Goal: Transaction & Acquisition: Book appointment/travel/reservation

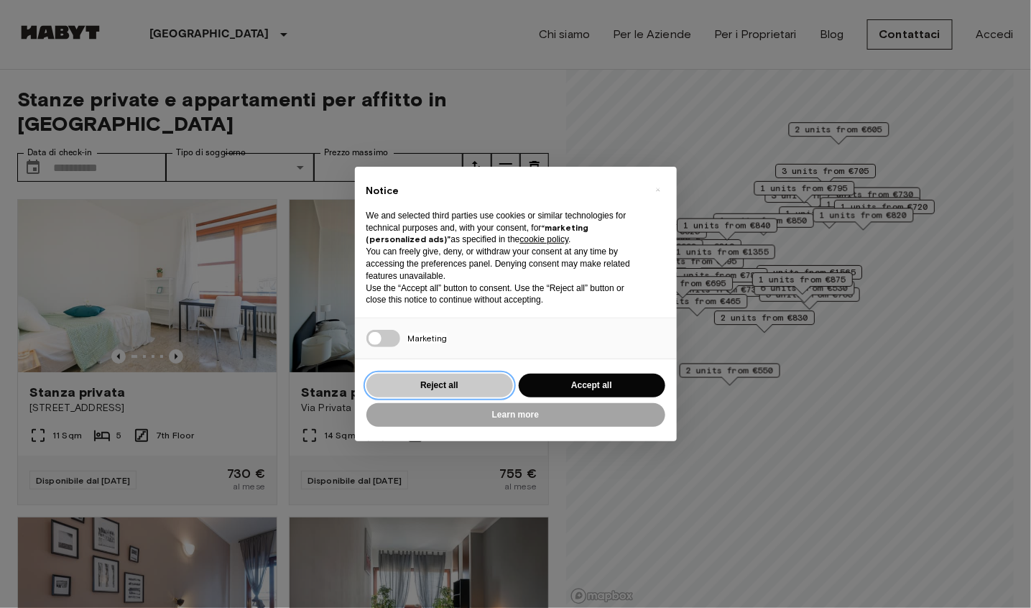
click at [481, 391] on button "Reject all" at bounding box center [439, 386] width 147 height 24
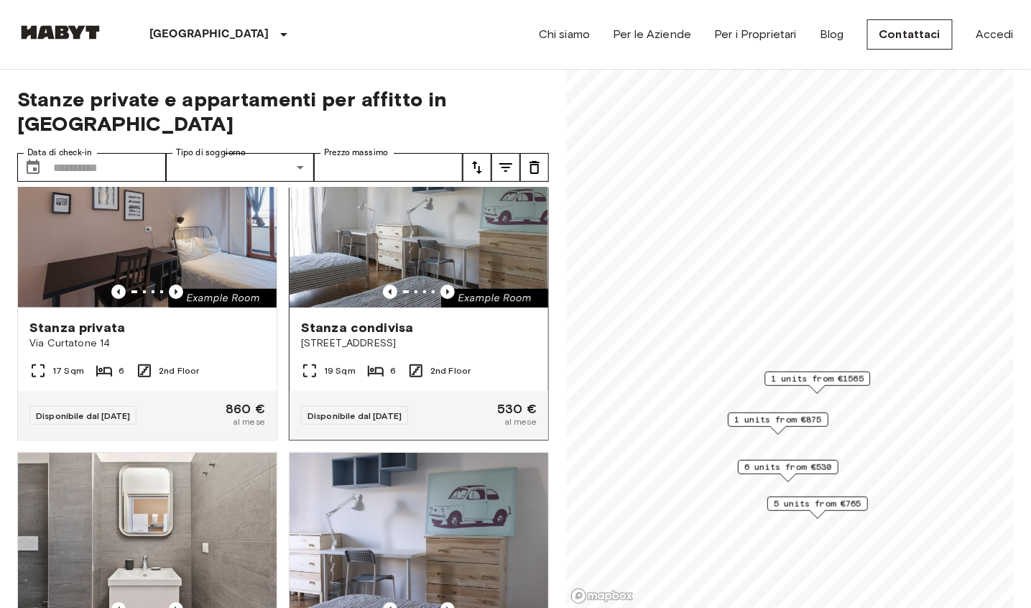
scroll to position [66, 0]
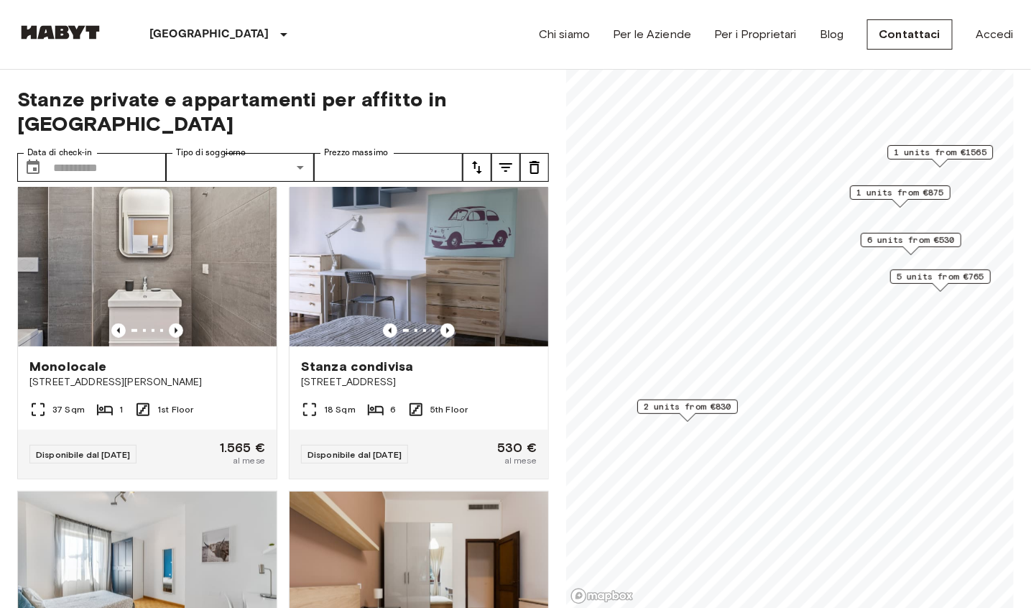
scroll to position [33, 0]
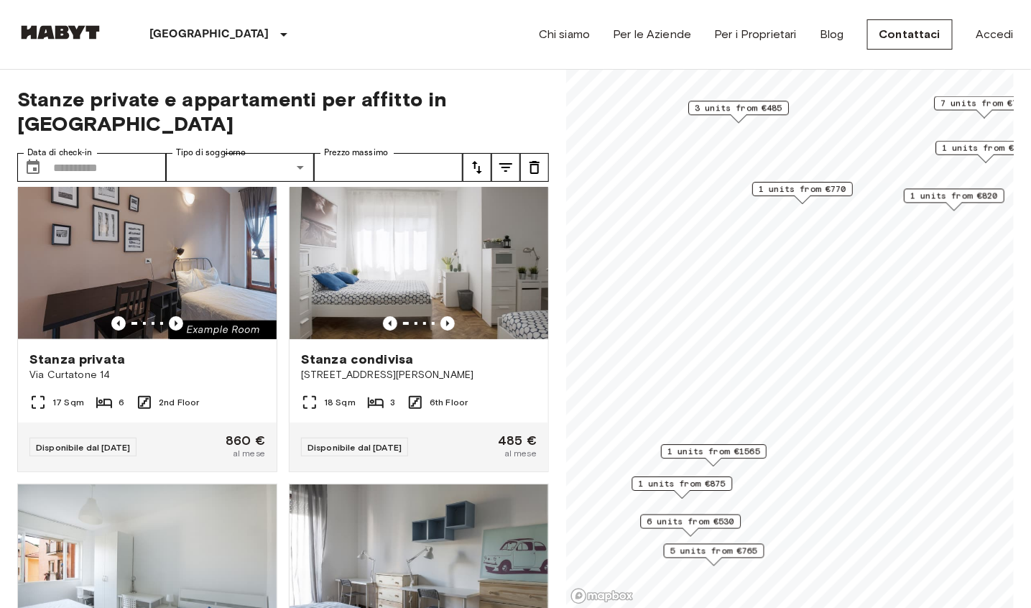
scroll to position [668, 0]
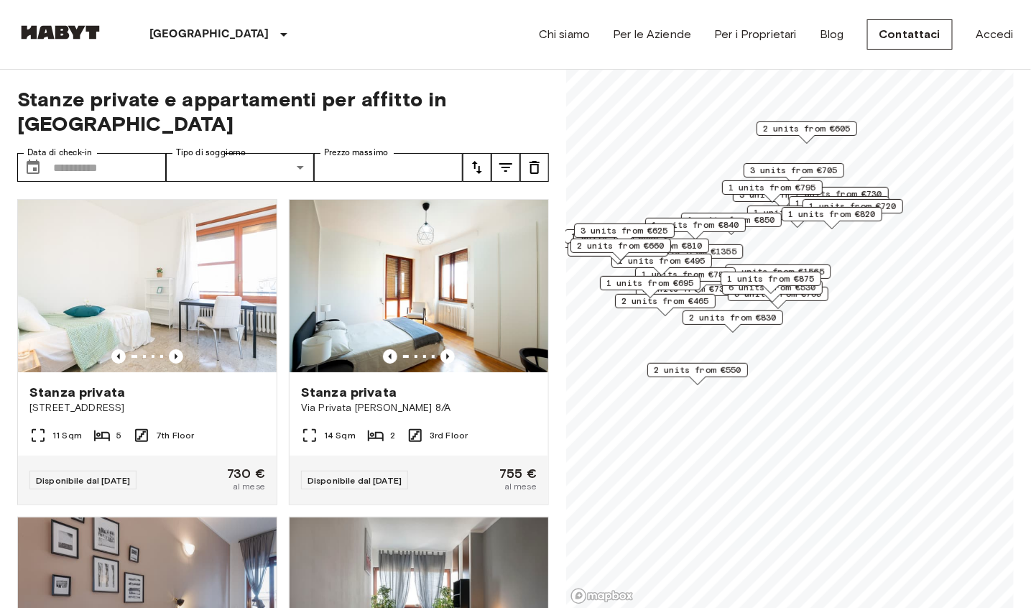
scroll to position [70, 0]
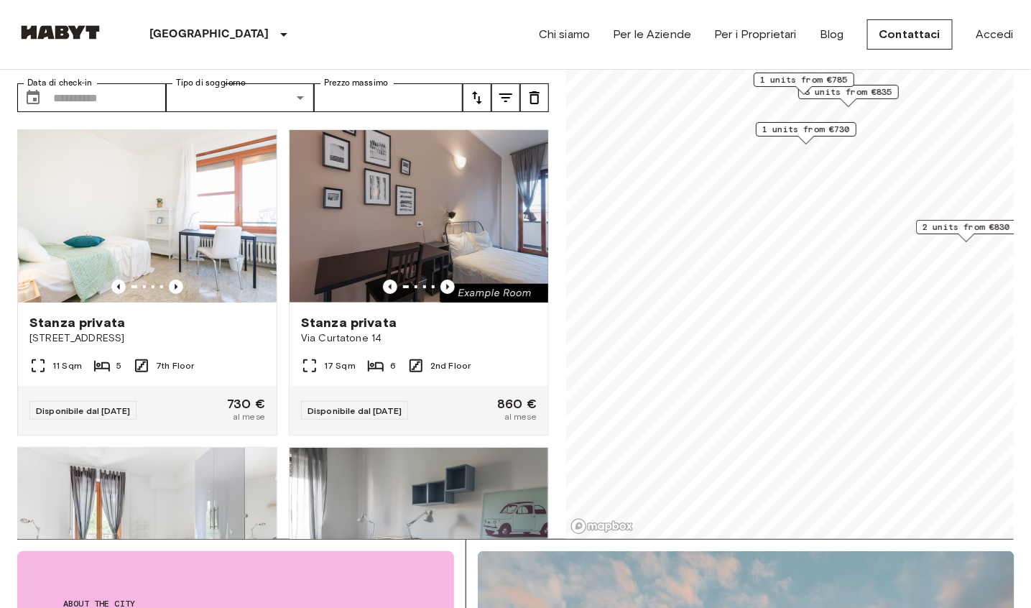
drag, startPoint x: 645, startPoint y: 282, endPoint x: 852, endPoint y: 123, distance: 261.3
click at [854, 122] on div "1 units from €730" at bounding box center [806, 129] width 101 height 14
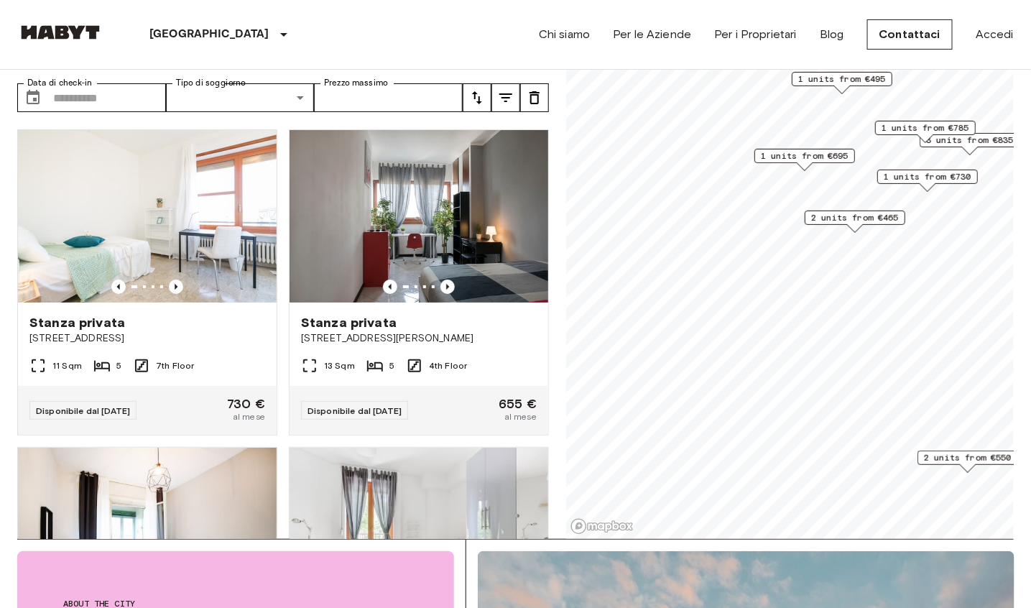
click at [862, 222] on span "2 units from €465" at bounding box center [855, 217] width 88 height 13
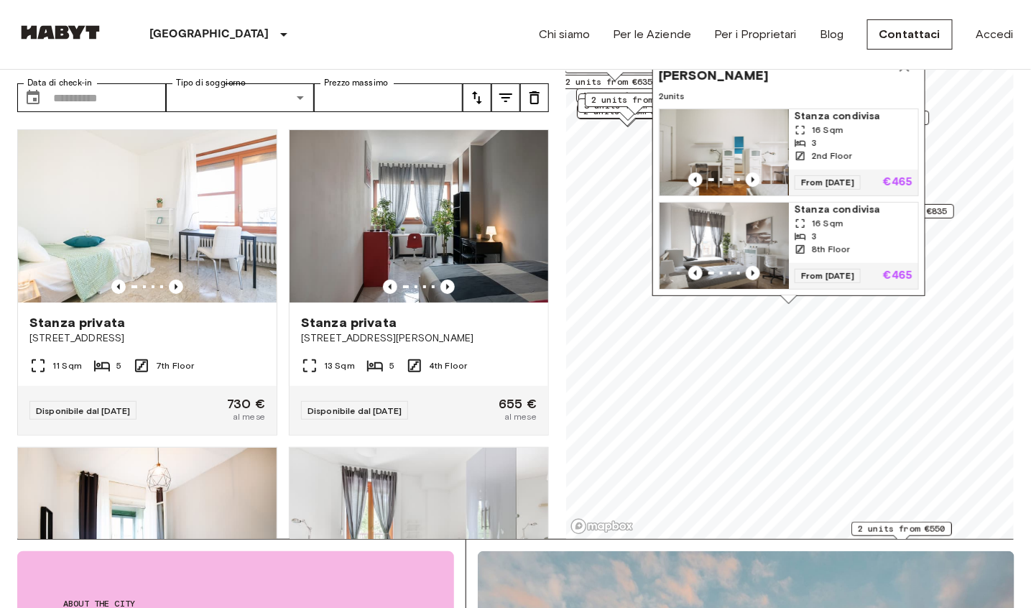
click at [711, 162] on img "Map marker" at bounding box center [723, 152] width 129 height 86
click at [708, 160] on img "Map marker" at bounding box center [724, 152] width 129 height 86
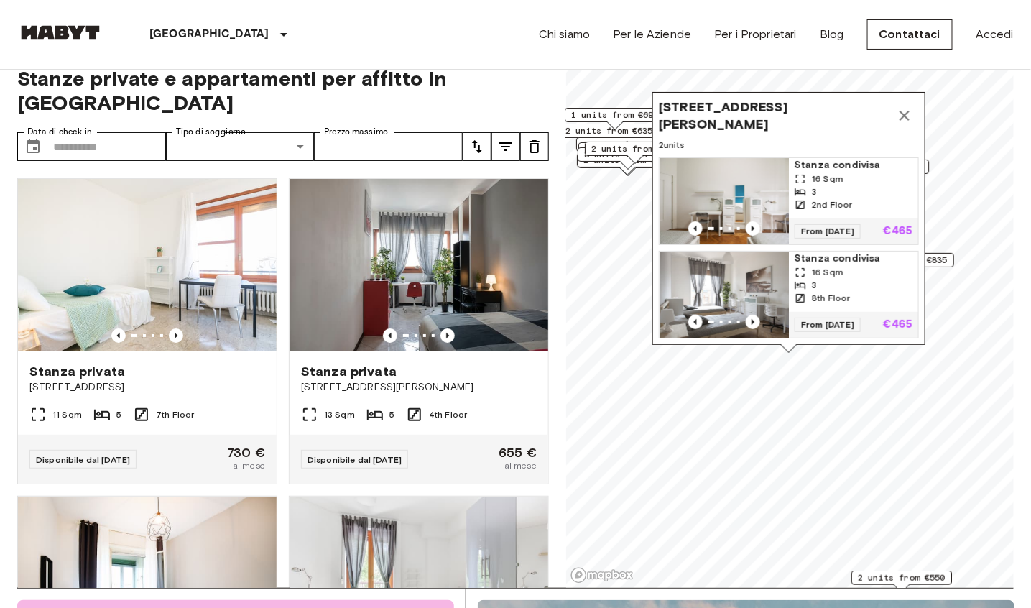
scroll to position [8, 0]
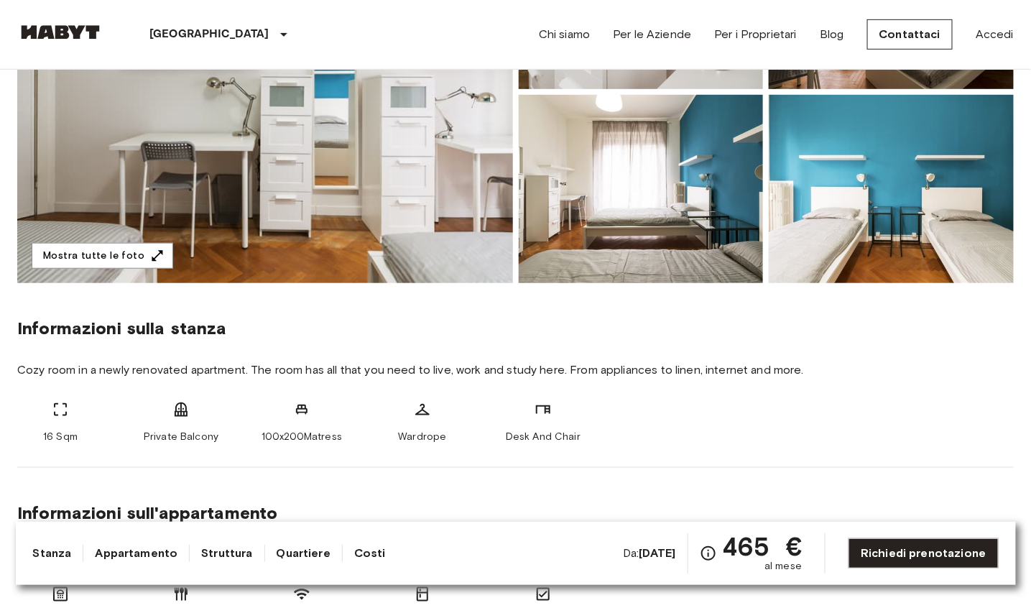
scroll to position [319, 0]
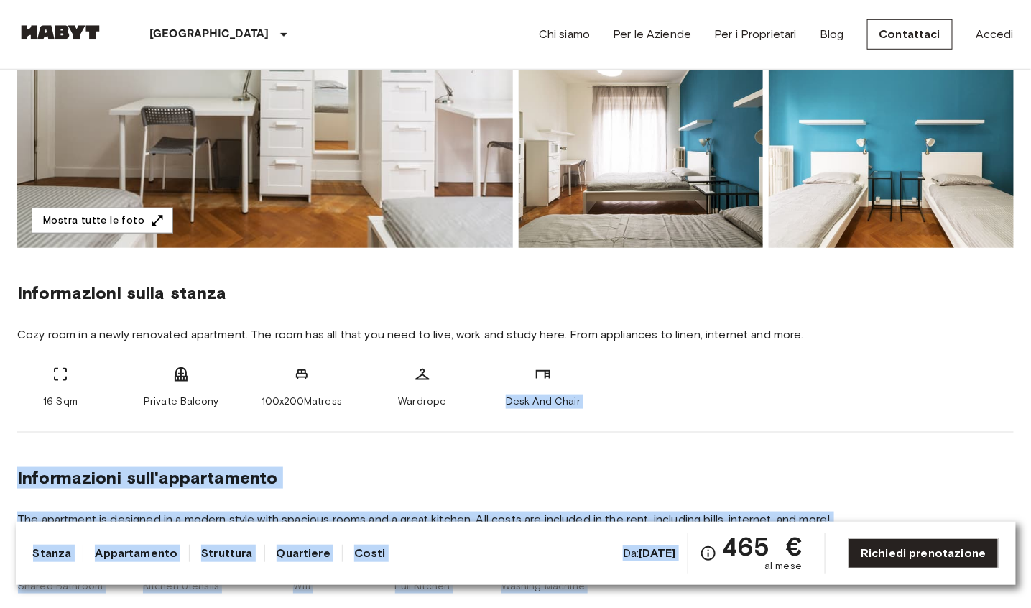
drag, startPoint x: 705, startPoint y: 389, endPoint x: 705, endPoint y: 533, distance: 144.4
click at [681, 397] on div "16 Sqm Private Balcony 100x200Matress Wardrope Desk And Chair" at bounding box center [515, 387] width 997 height 43
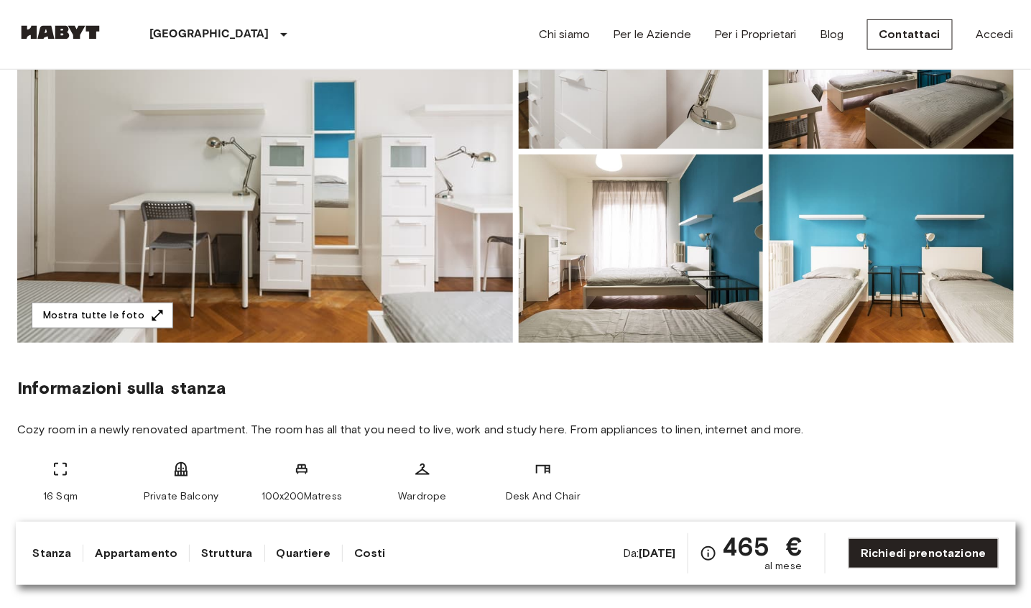
scroll to position [223, 0]
click at [154, 315] on icon "button" at bounding box center [157, 316] width 14 height 14
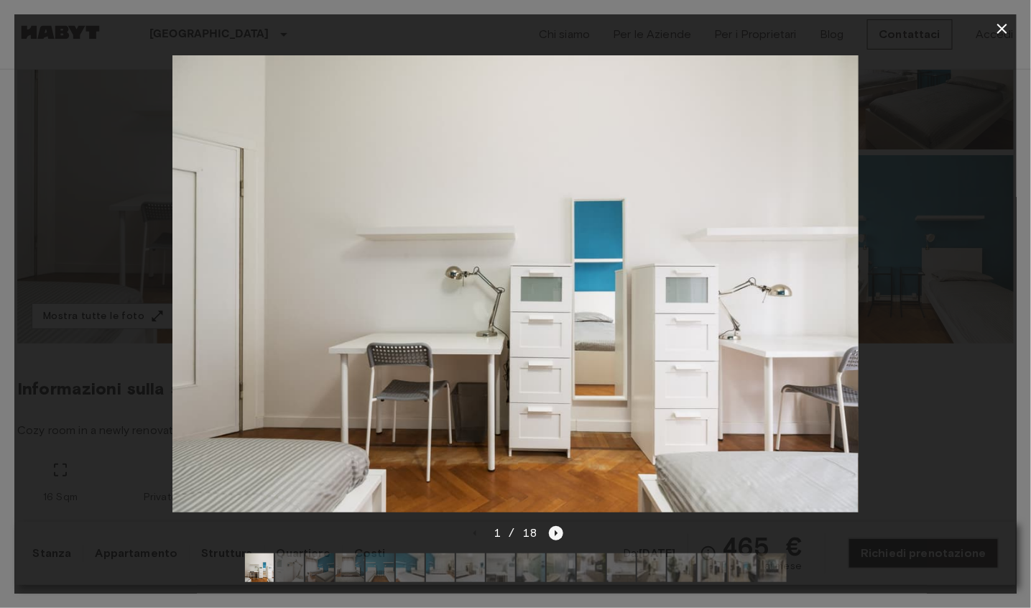
click at [556, 532] on icon "Next image" at bounding box center [556, 533] width 14 height 14
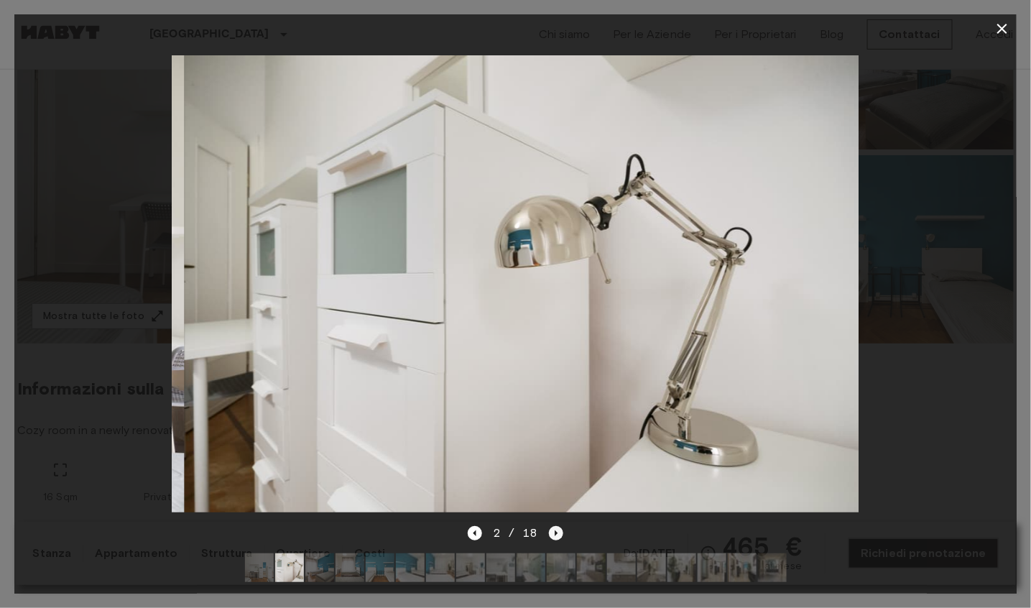
click at [556, 532] on icon "Next image" at bounding box center [556, 533] width 14 height 14
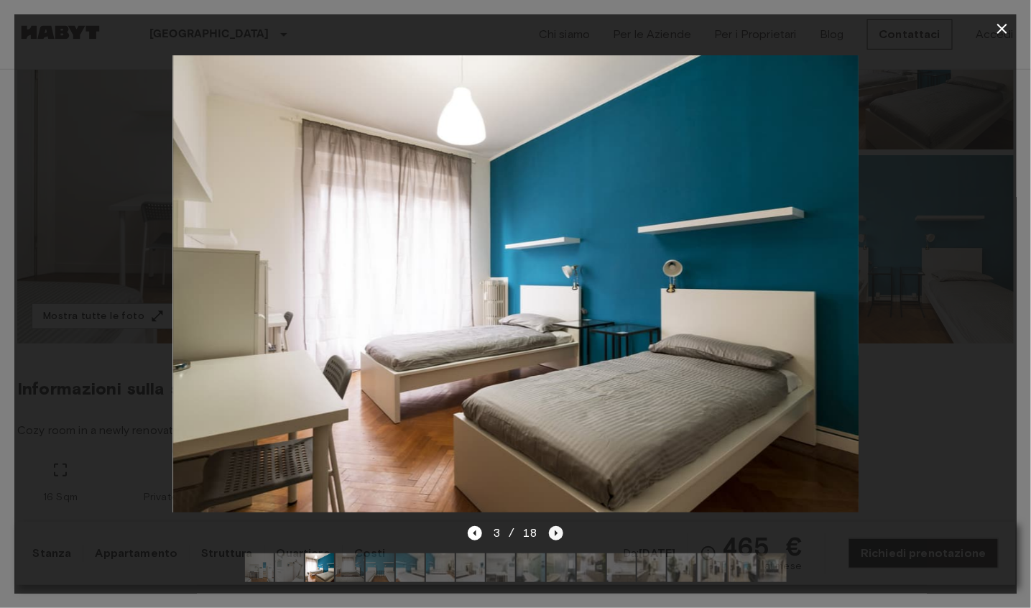
click at [556, 532] on icon "Next image" at bounding box center [556, 533] width 14 height 14
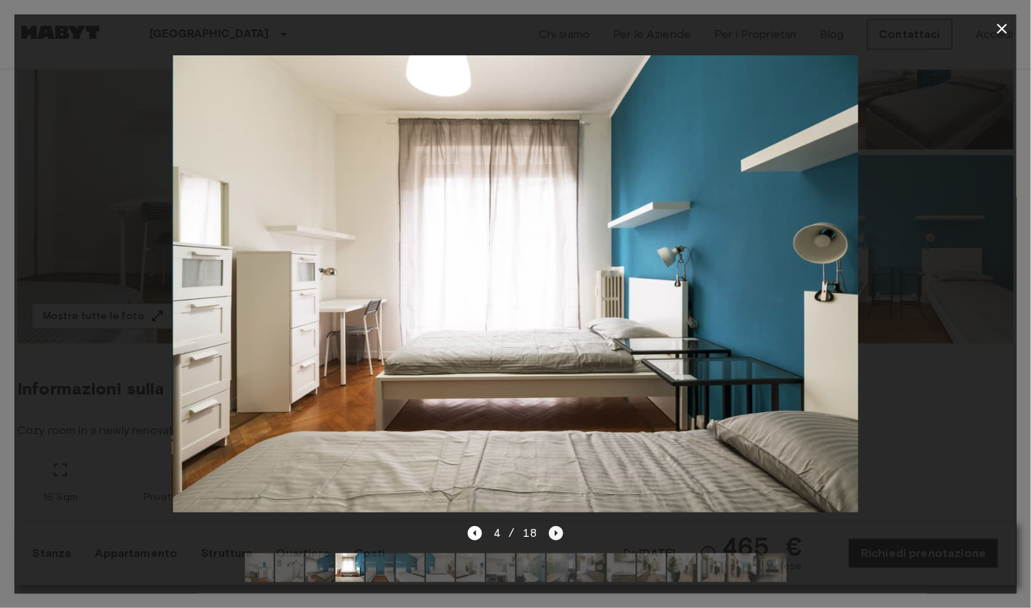
click at [556, 532] on icon "Next image" at bounding box center [556, 533] width 14 height 14
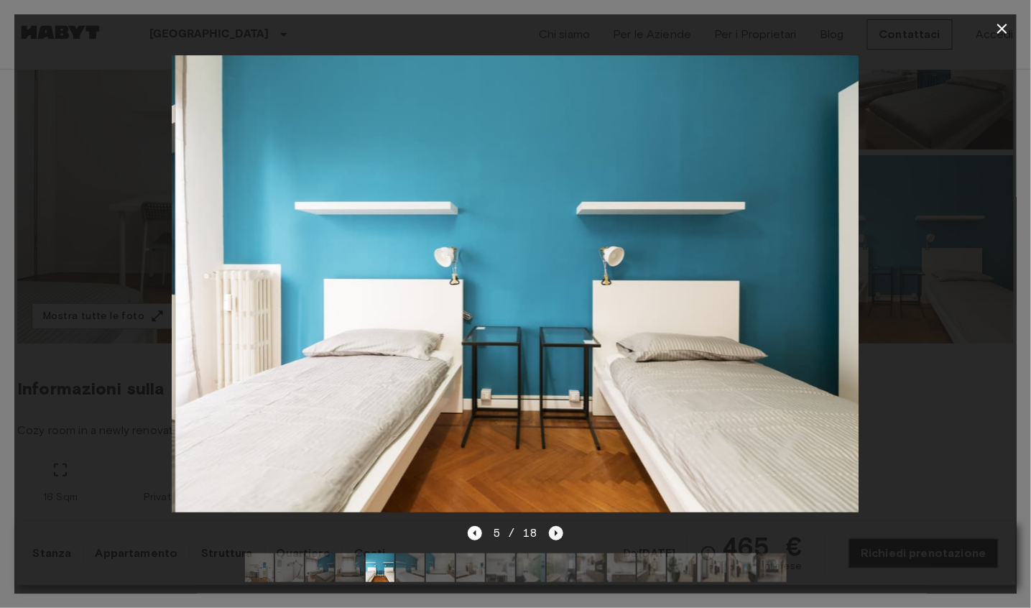
click at [556, 532] on icon "Next image" at bounding box center [556, 533] width 14 height 14
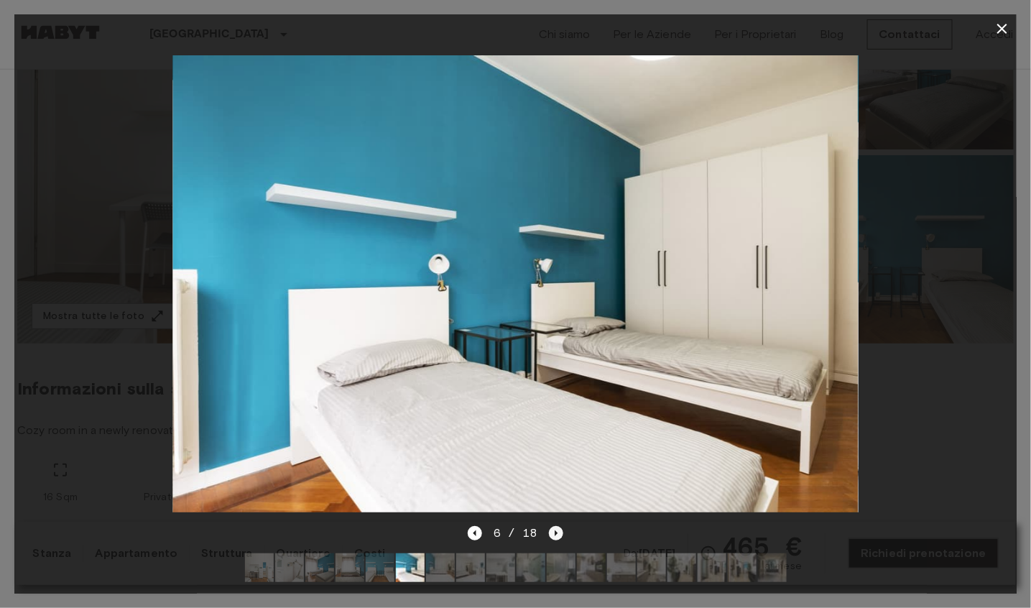
click at [556, 532] on icon "Next image" at bounding box center [556, 533] width 14 height 14
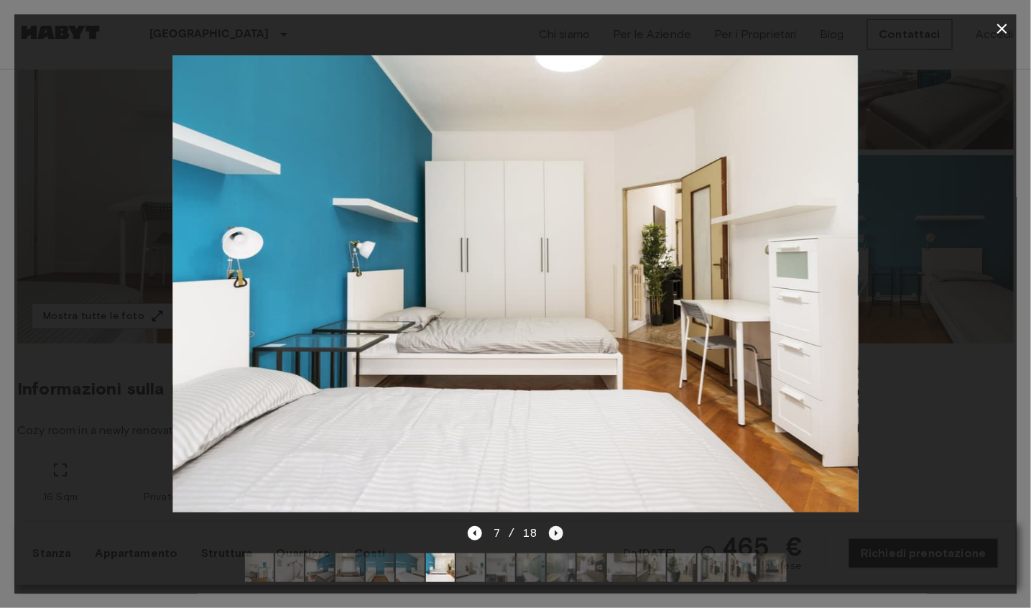
click at [556, 532] on icon "Next image" at bounding box center [556, 533] width 14 height 14
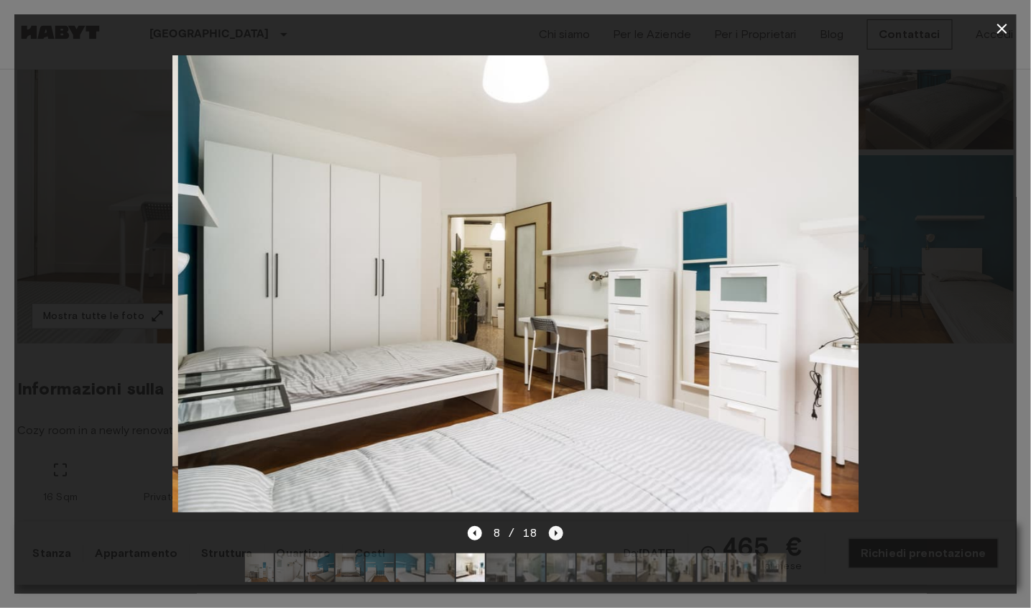
click at [556, 532] on icon "Next image" at bounding box center [556, 533] width 14 height 14
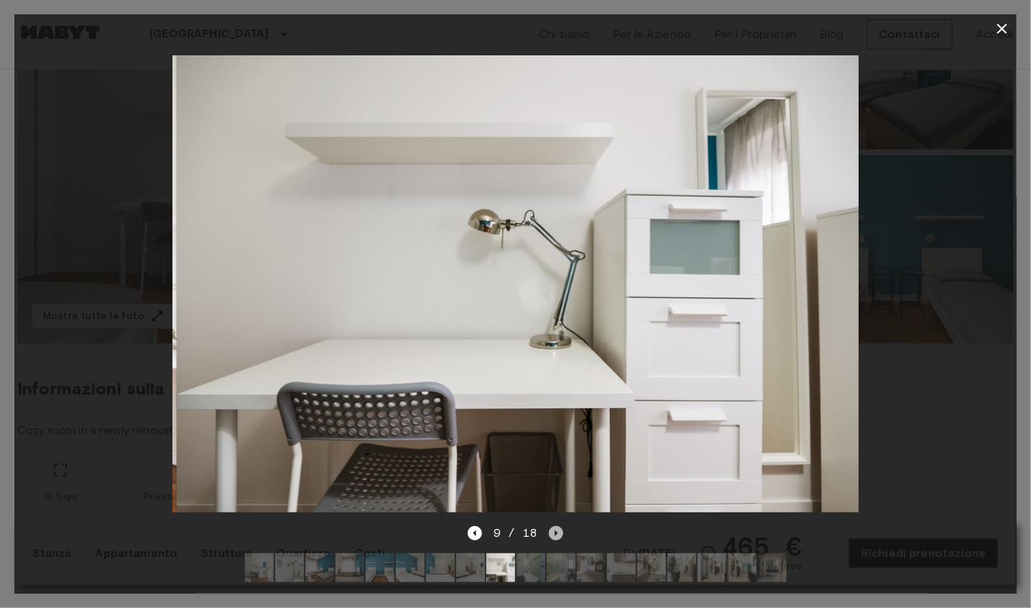
click at [556, 532] on icon "Next image" at bounding box center [556, 533] width 14 height 14
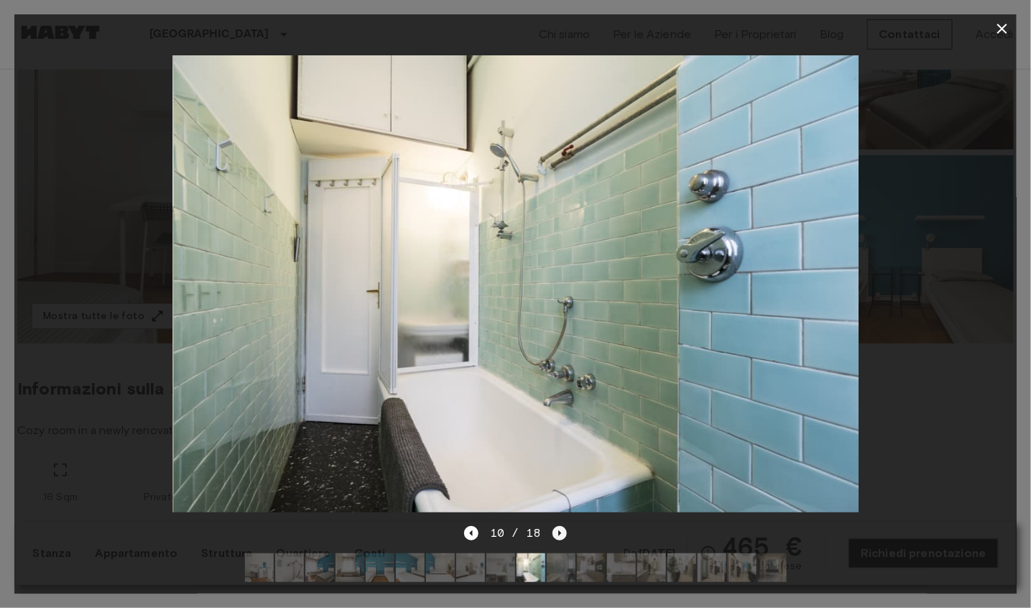
click at [556, 532] on icon "Next image" at bounding box center [560, 533] width 14 height 14
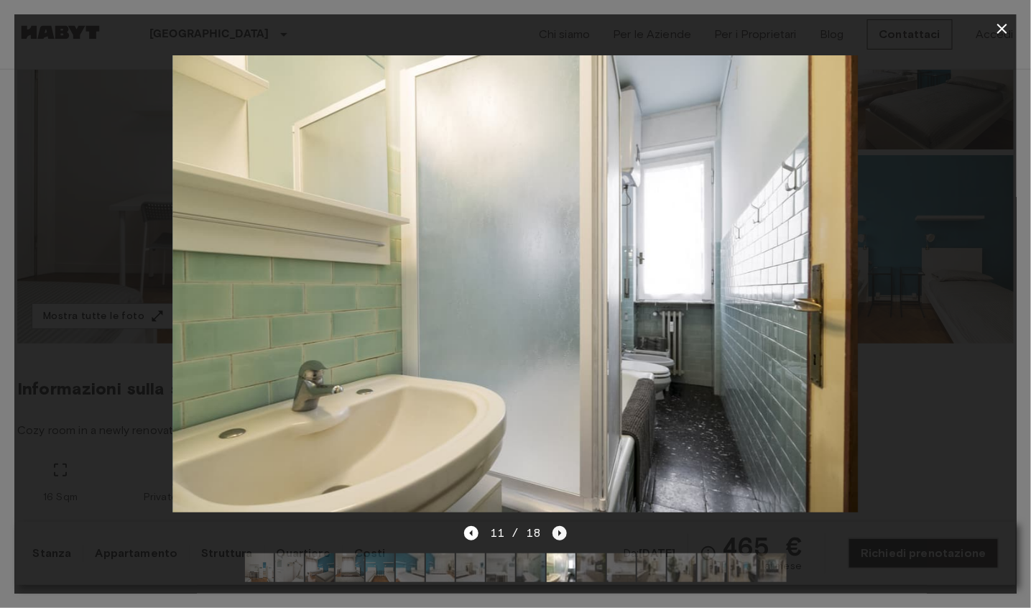
click at [556, 532] on icon "Next image" at bounding box center [560, 533] width 14 height 14
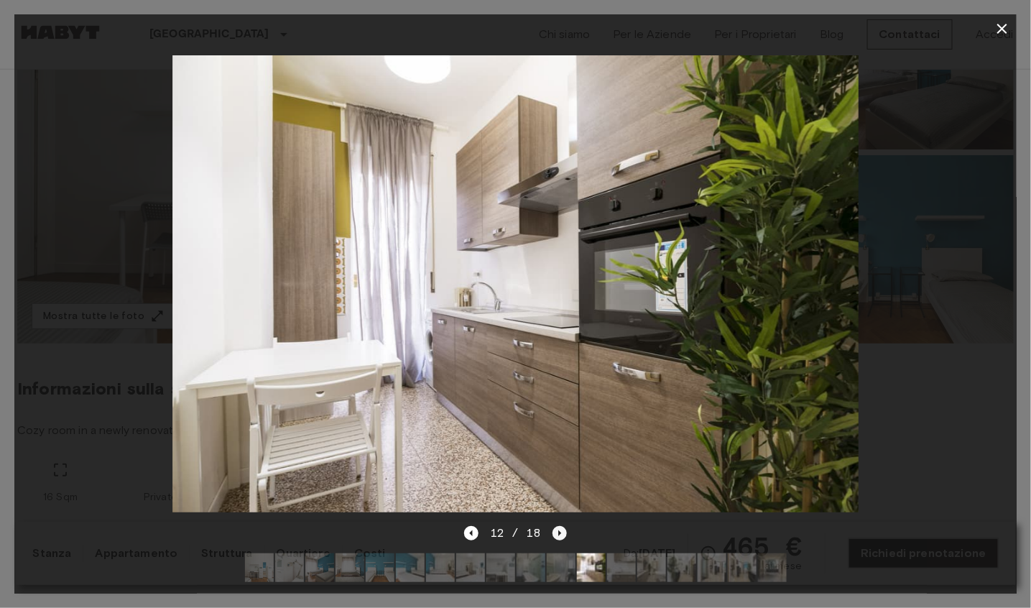
click at [556, 532] on icon "Next image" at bounding box center [560, 533] width 14 height 14
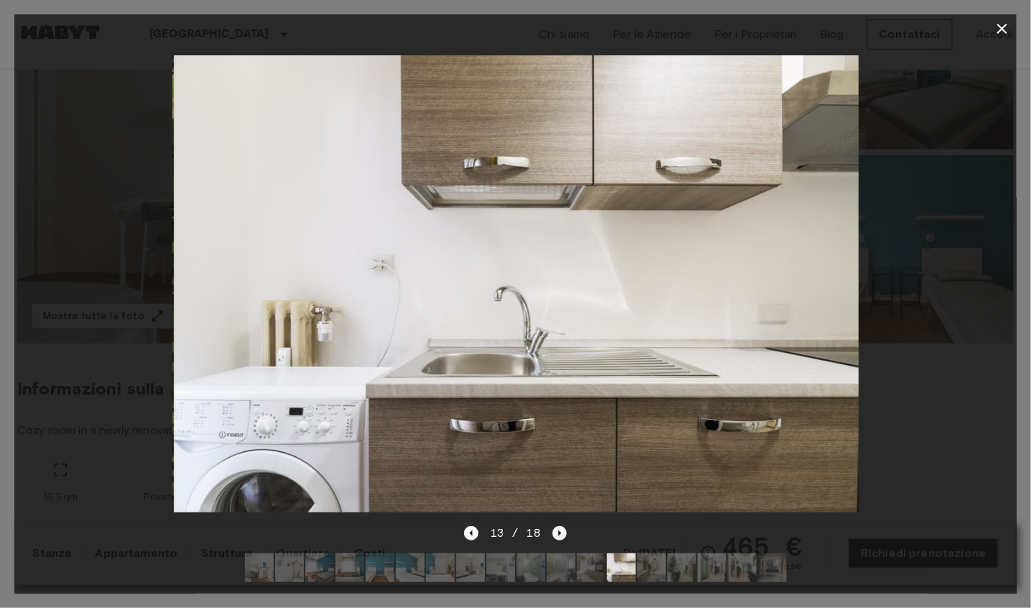
click at [556, 532] on icon "Next image" at bounding box center [560, 533] width 14 height 14
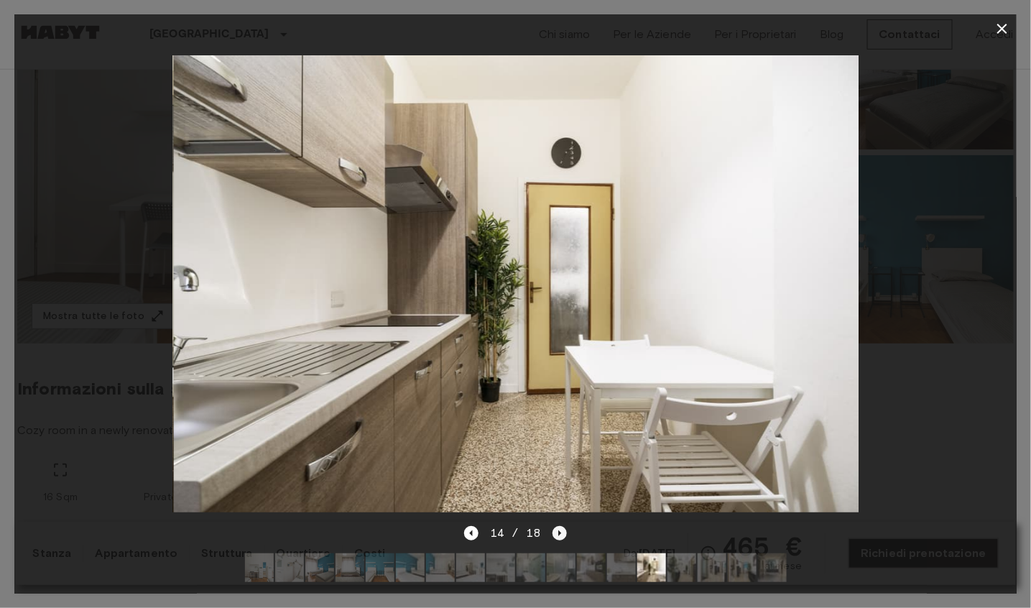
click at [556, 532] on icon "Next image" at bounding box center [560, 533] width 14 height 14
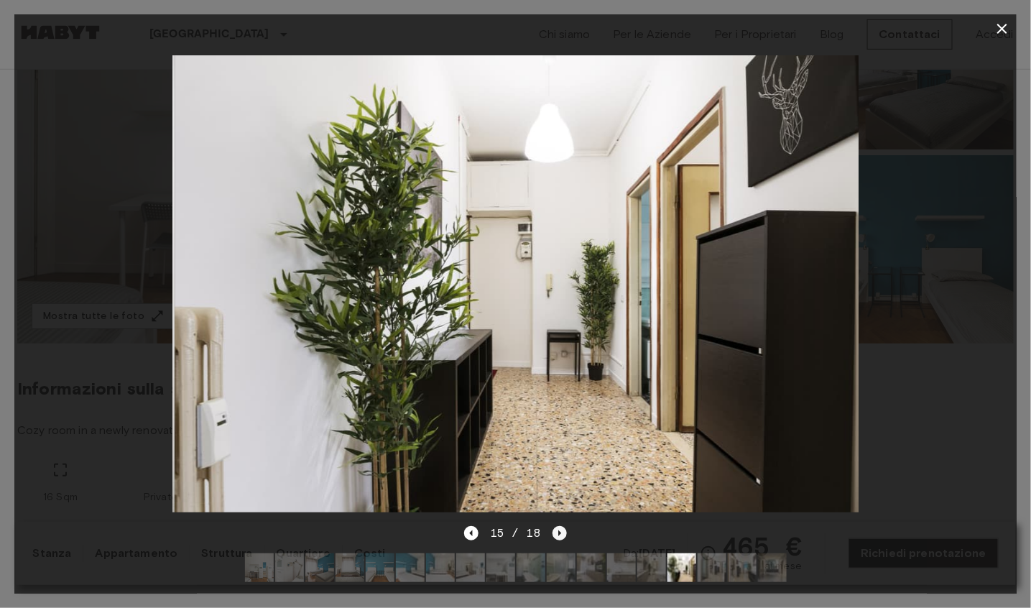
click at [556, 532] on icon "Next image" at bounding box center [560, 533] width 14 height 14
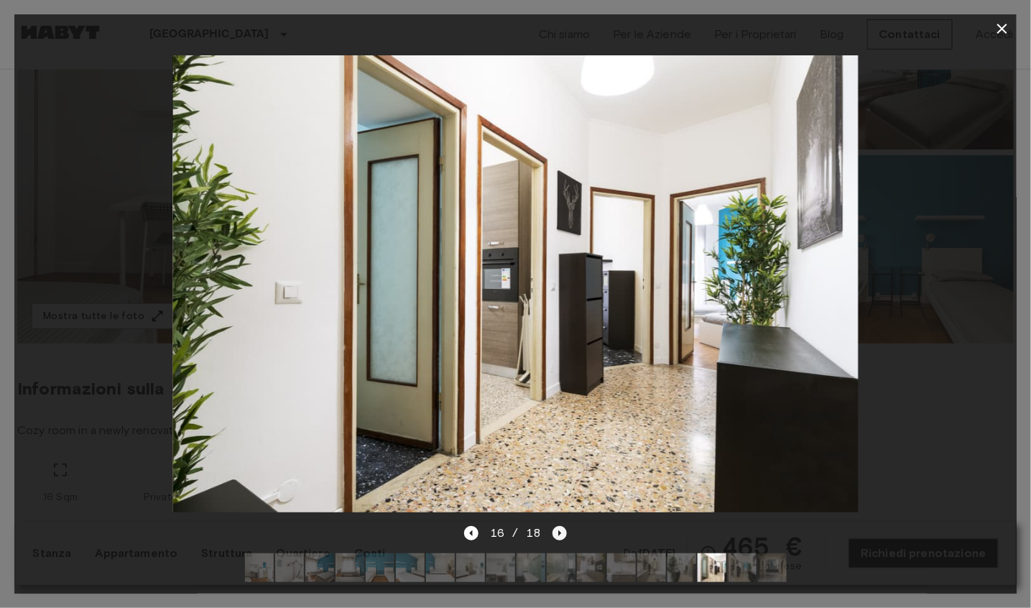
click at [556, 532] on icon "Next image" at bounding box center [560, 533] width 14 height 14
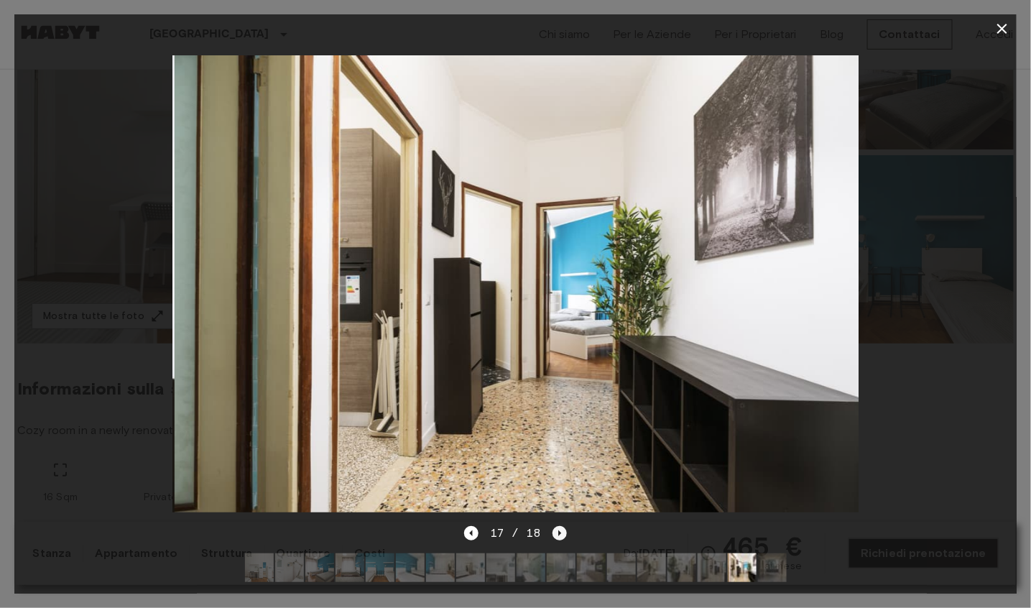
click at [556, 532] on icon "Next image" at bounding box center [560, 533] width 14 height 14
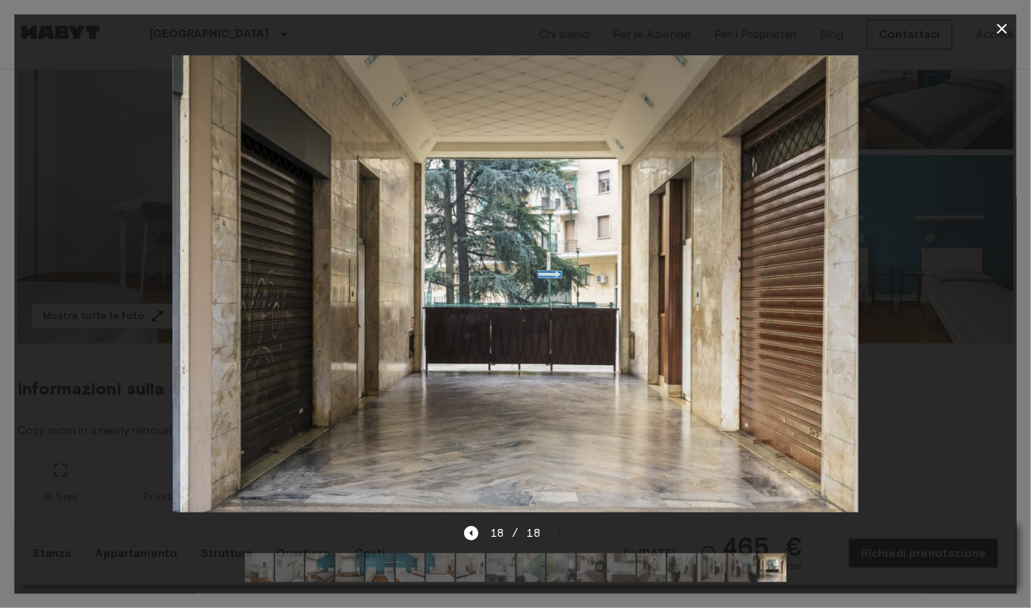
click at [1004, 32] on icon "button" at bounding box center [1002, 28] width 17 height 17
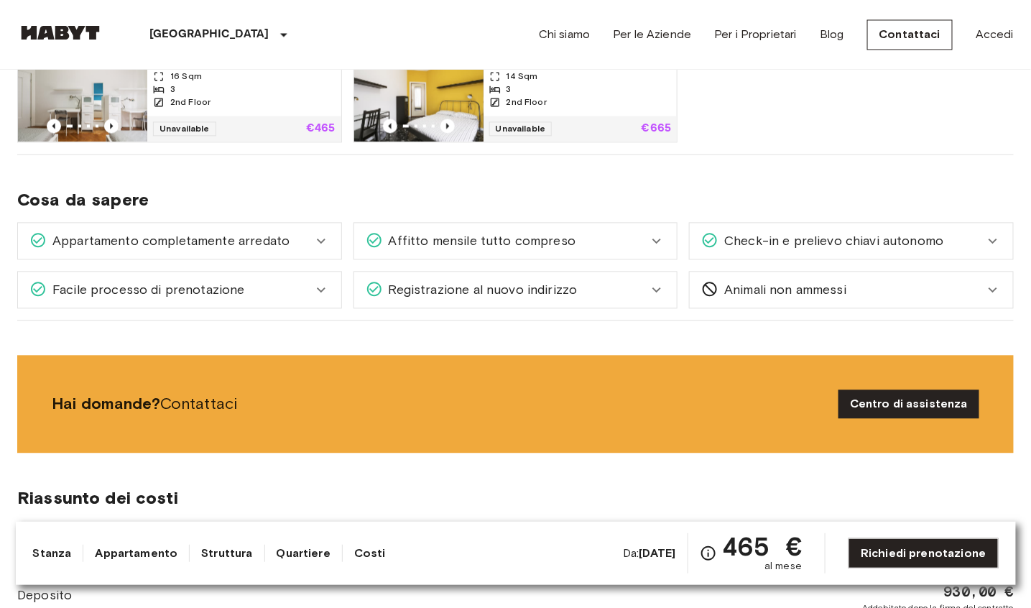
scroll to position [959, 0]
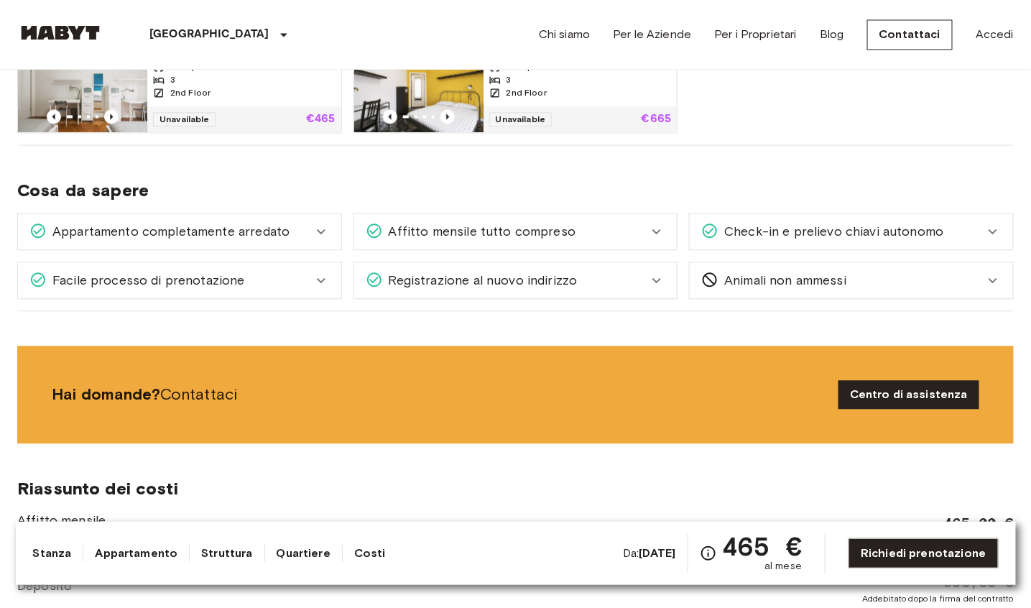
click at [328, 229] on icon at bounding box center [321, 231] width 17 height 17
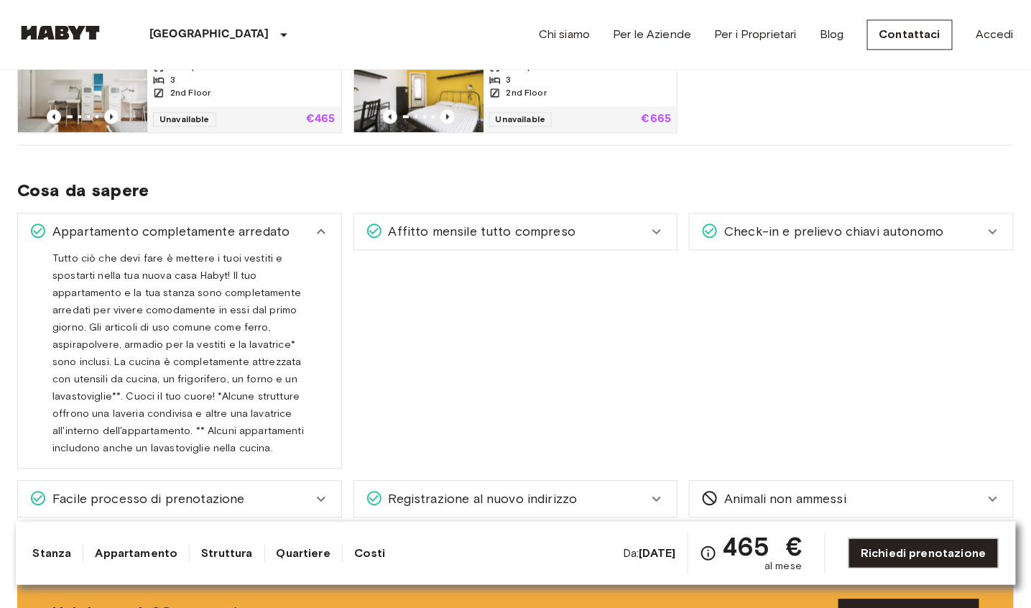
click at [328, 229] on icon at bounding box center [321, 231] width 17 height 17
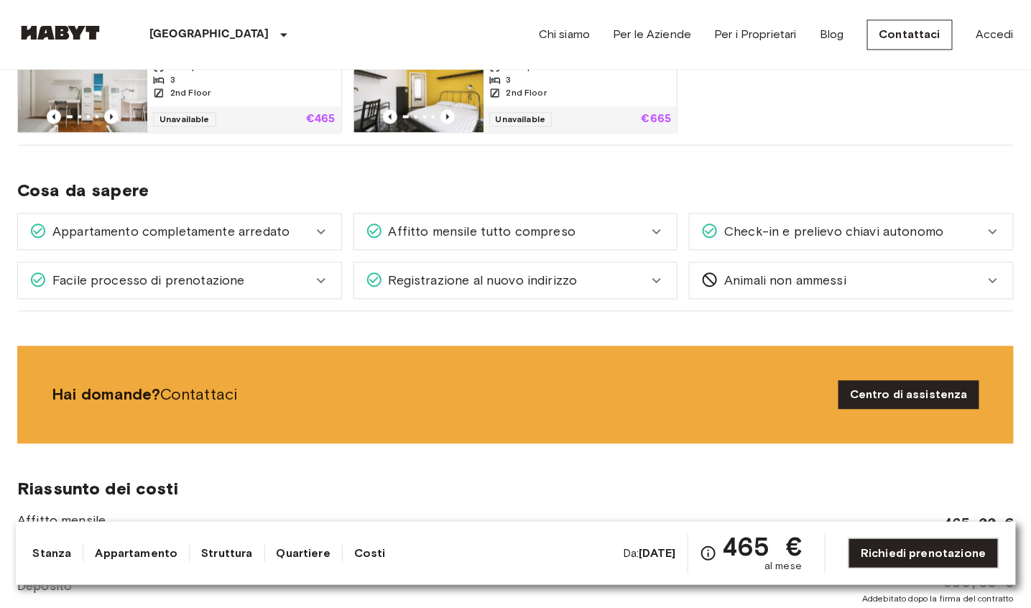
click at [643, 230] on div "Affitto mensile tutto compreso" at bounding box center [507, 231] width 283 height 19
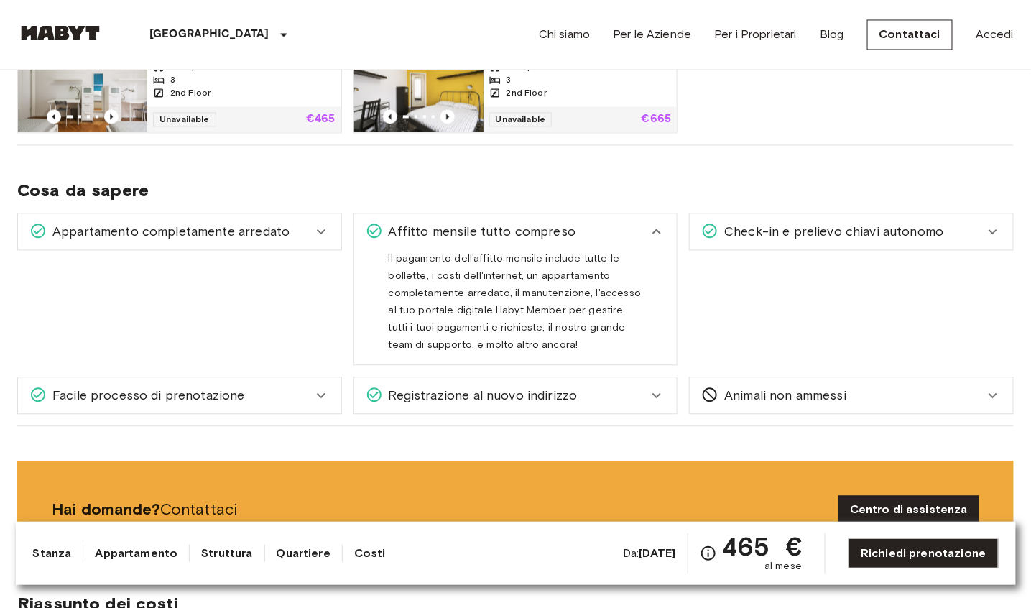
click at [643, 230] on div "Affitto mensile tutto compreso" at bounding box center [507, 231] width 283 height 19
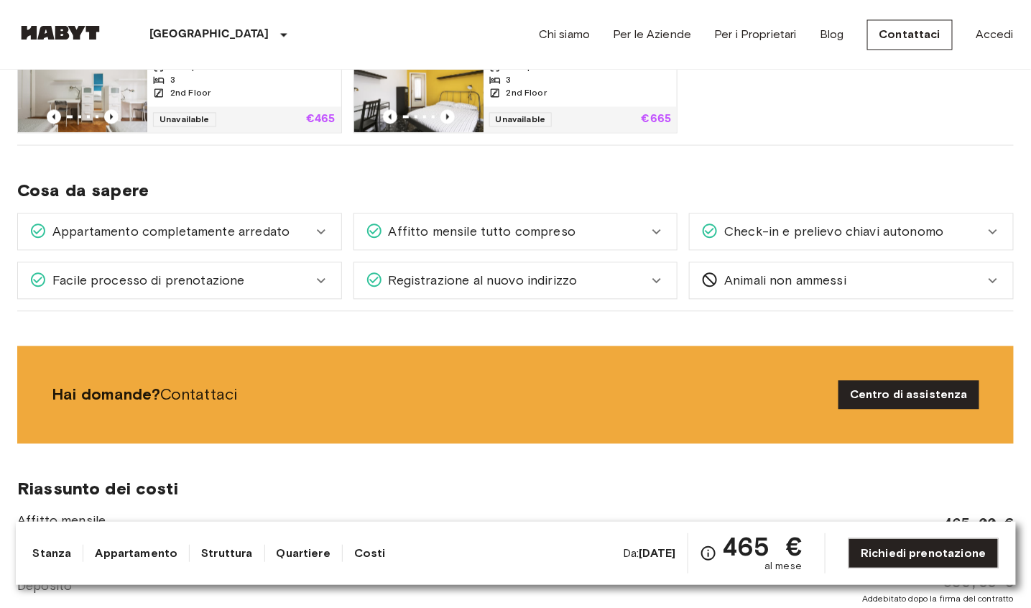
click at [633, 222] on div "Affitto mensile tutto compreso" at bounding box center [507, 231] width 283 height 19
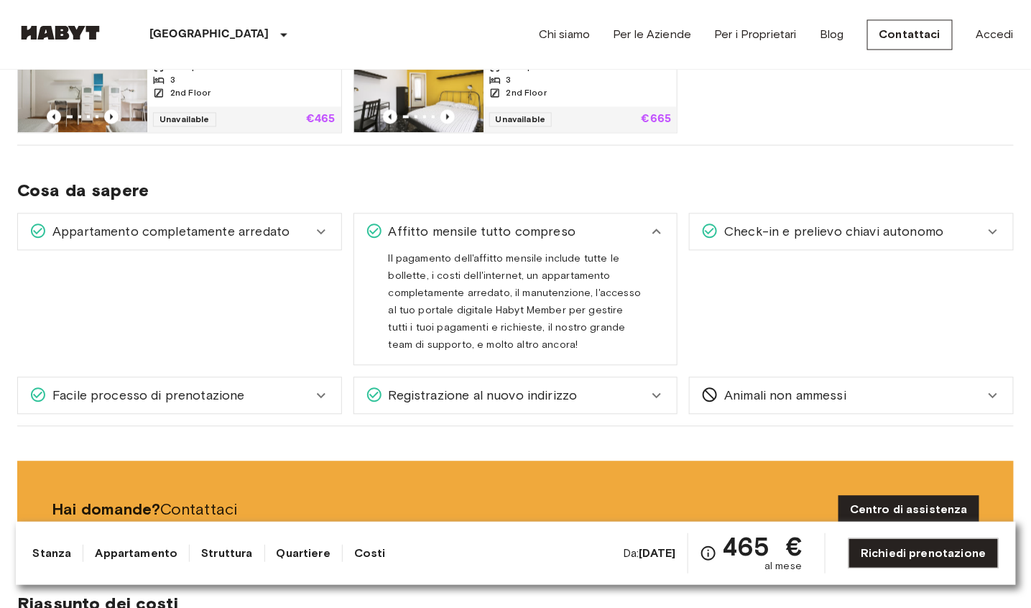
click at [640, 225] on div "Affitto mensile tutto compreso" at bounding box center [507, 231] width 283 height 19
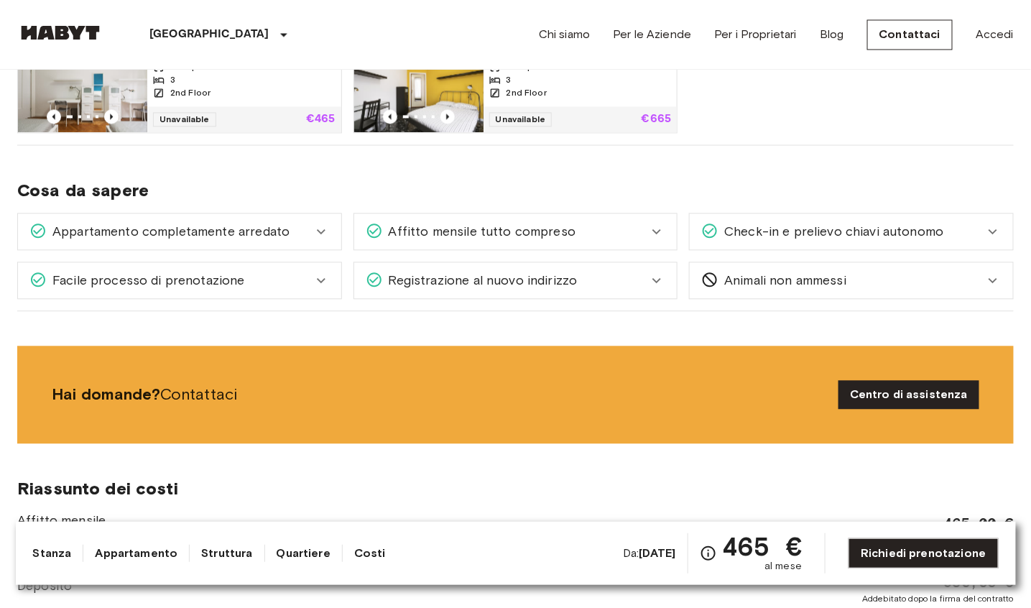
click at [971, 226] on div "Check-in e prelievo chiavi autonomo" at bounding box center [842, 231] width 283 height 19
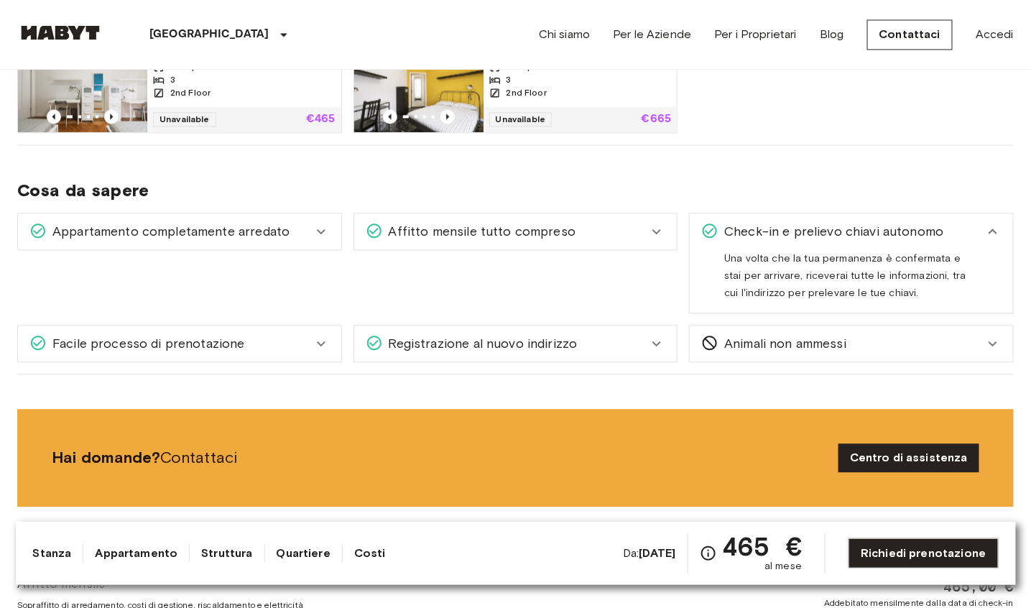
click at [971, 226] on div "Check-in e prelievo chiavi autonomo" at bounding box center [842, 231] width 283 height 19
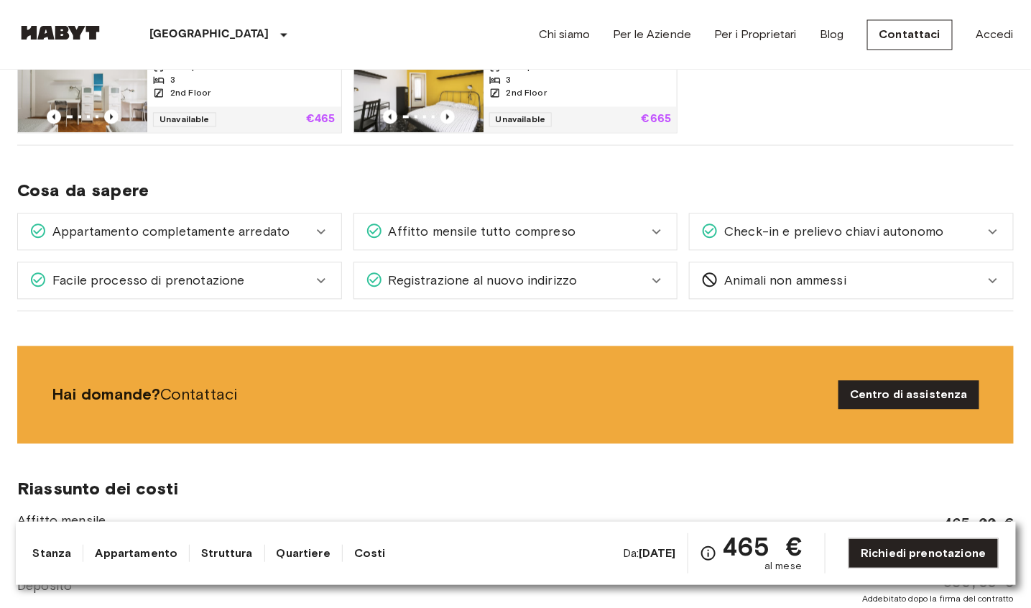
click at [952, 290] on div "Animali non ammessi" at bounding box center [851, 280] width 323 height 36
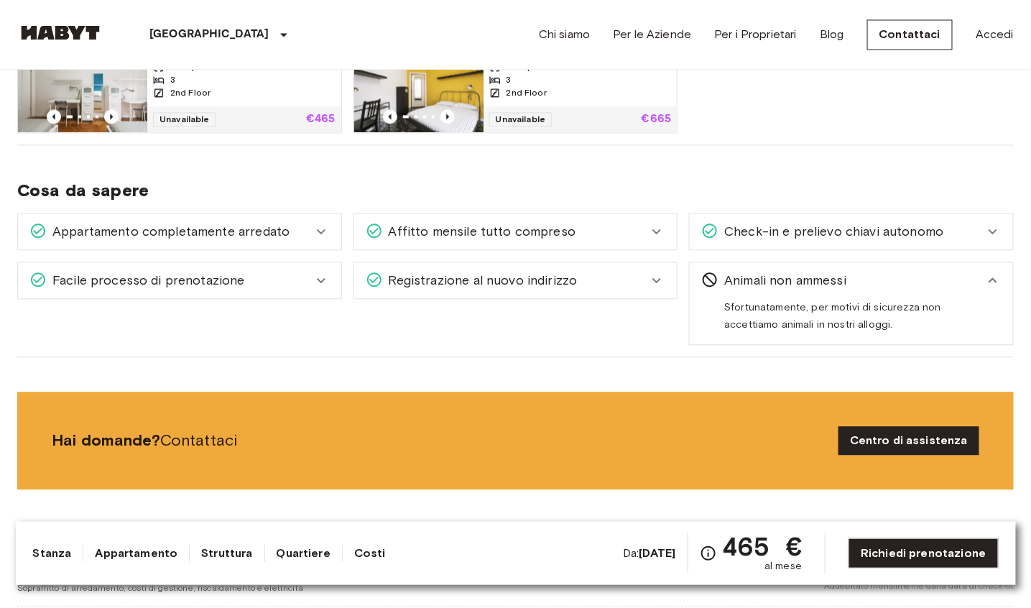
click at [952, 285] on div "Animali non ammessi" at bounding box center [842, 280] width 283 height 19
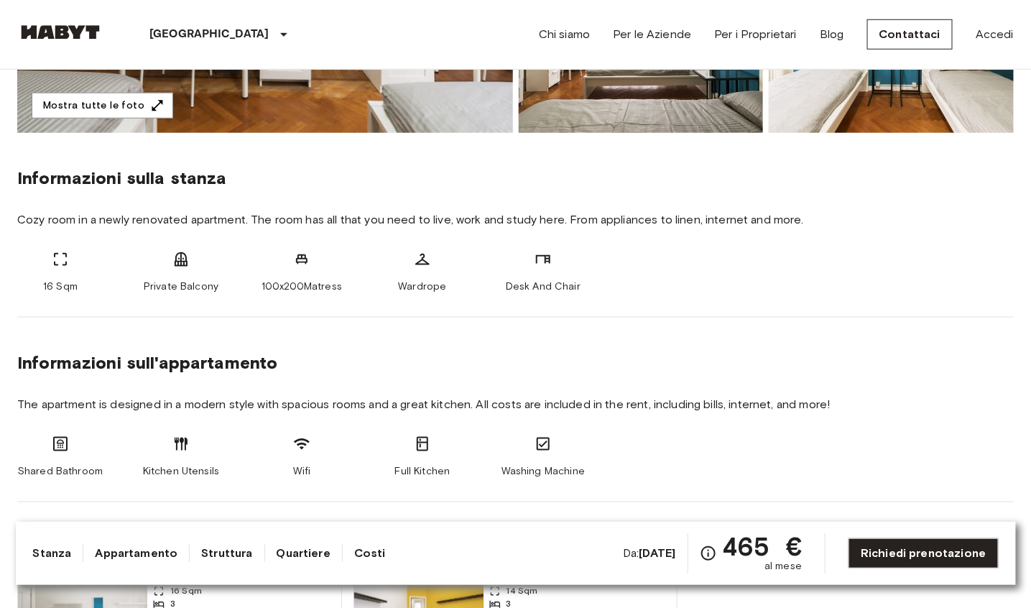
scroll to position [0, 0]
